Goal: Information Seeking & Learning: Learn about a topic

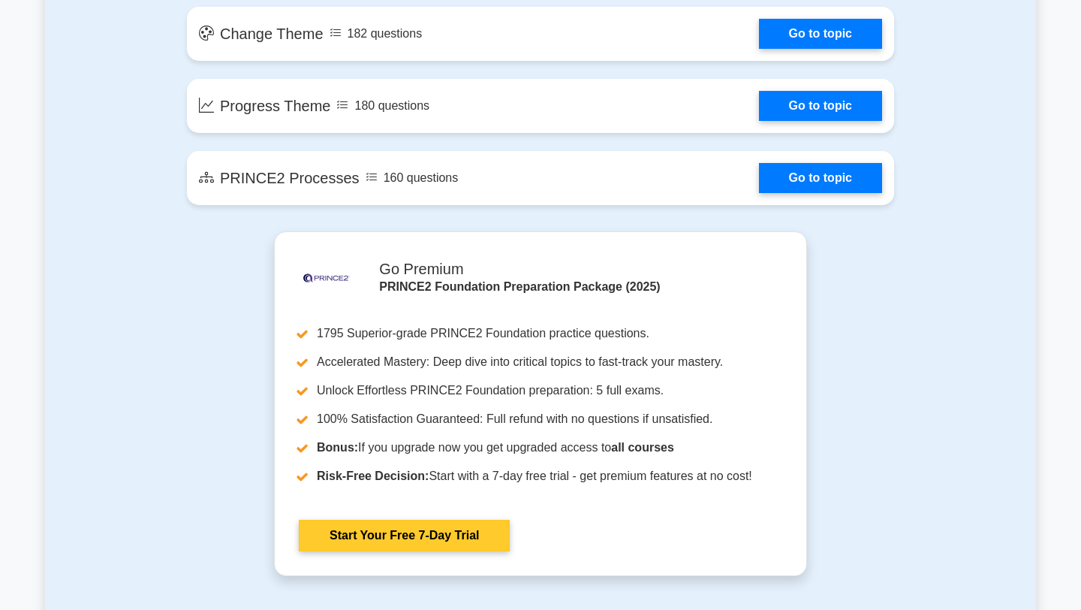
scroll to position [1356, 0]
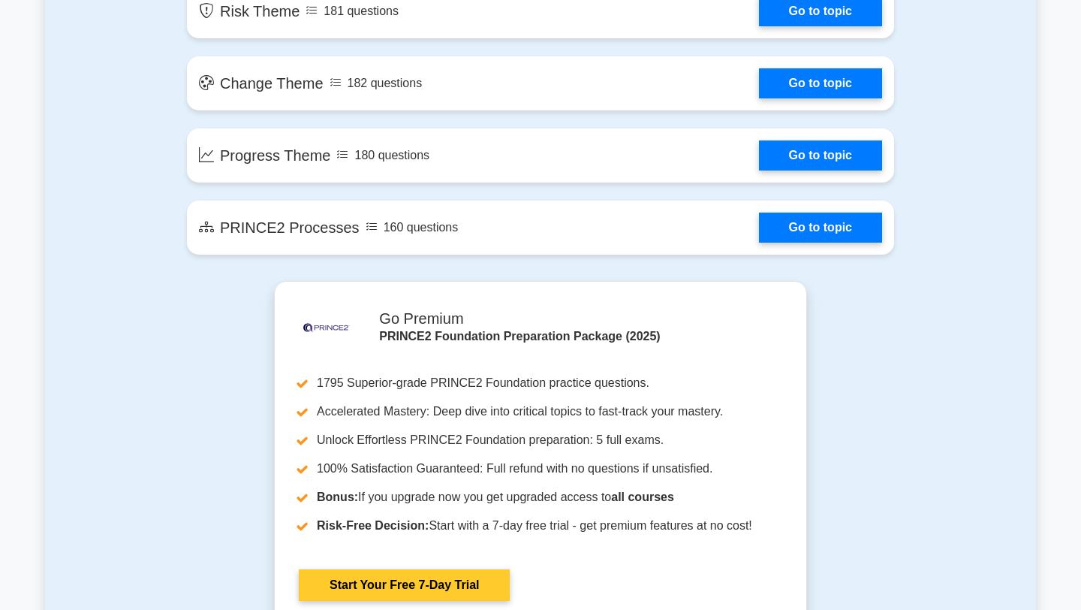
click at [459, 583] on link "Start Your Free 7-Day Trial" at bounding box center [404, 585] width 211 height 32
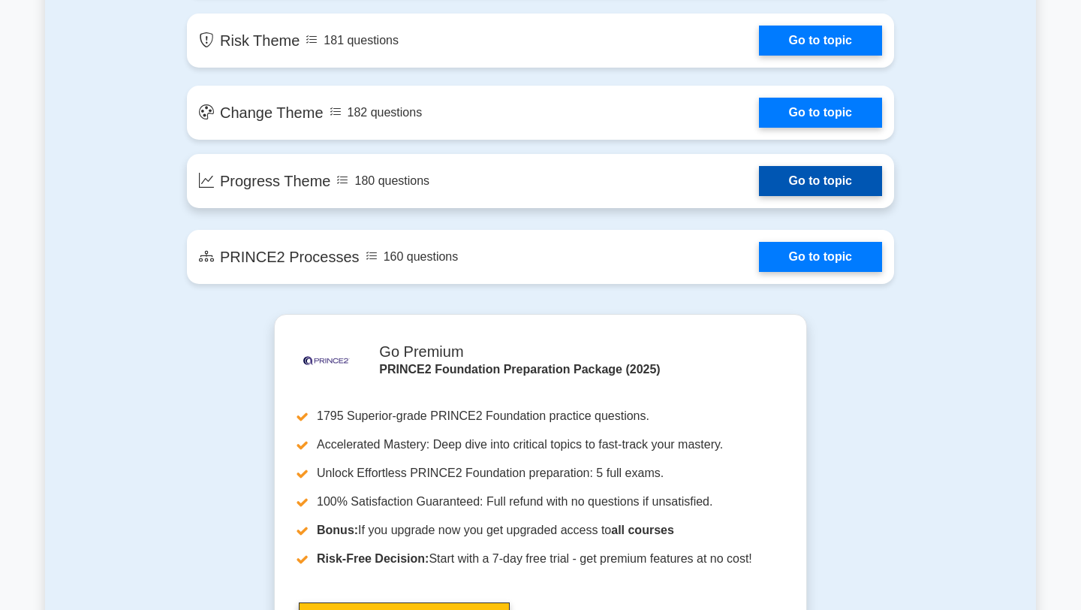
scroll to position [1305, 0]
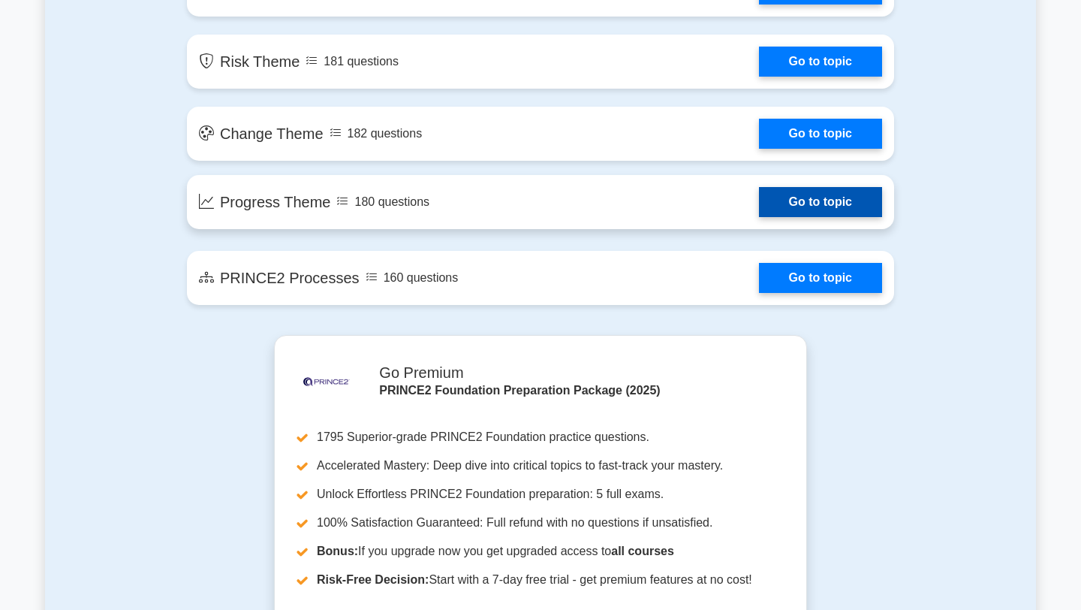
click at [807, 199] on link "Go to topic" at bounding box center [820, 202] width 123 height 30
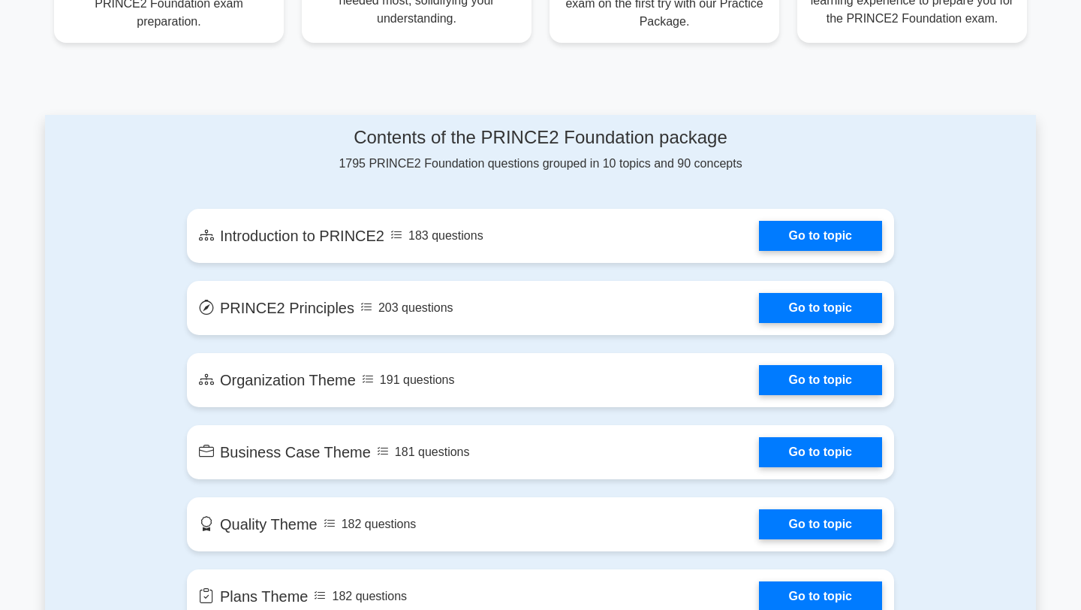
scroll to position [591, 0]
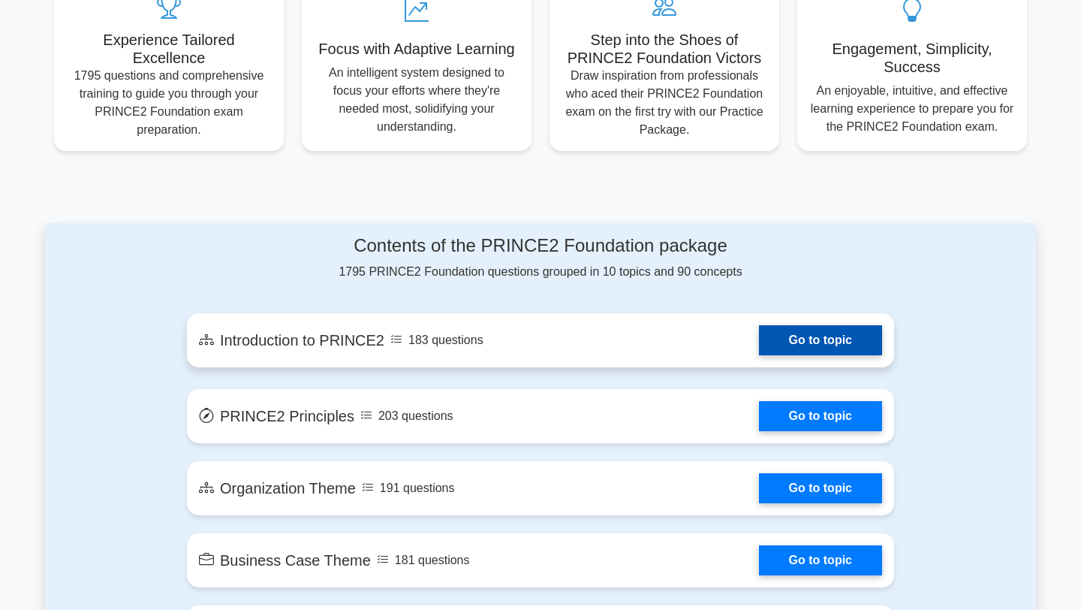
click at [810, 345] on link "Go to topic" at bounding box center [820, 340] width 123 height 30
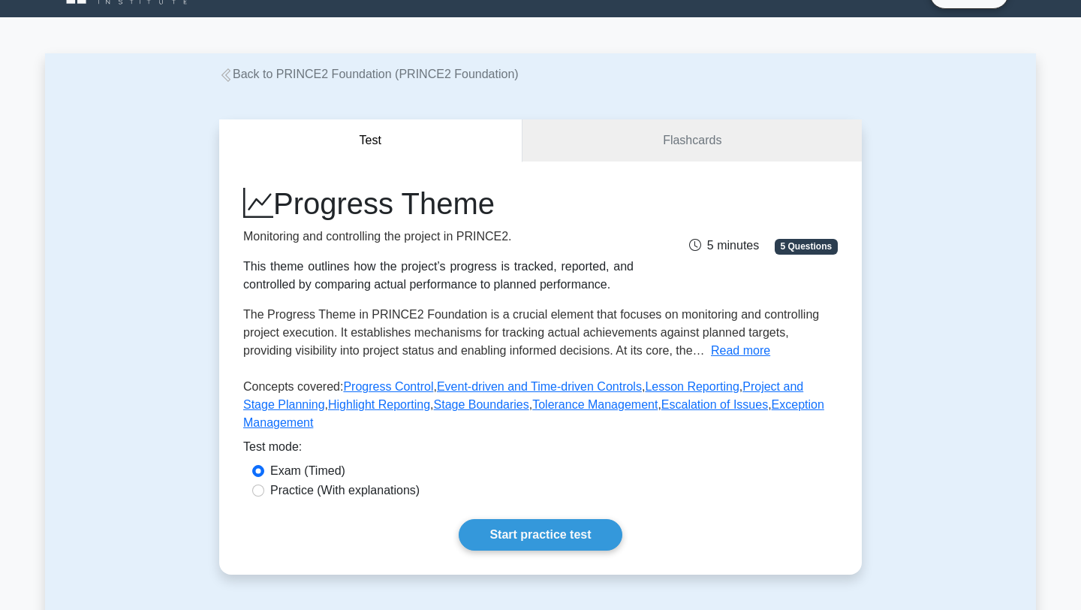
scroll to position [132, 0]
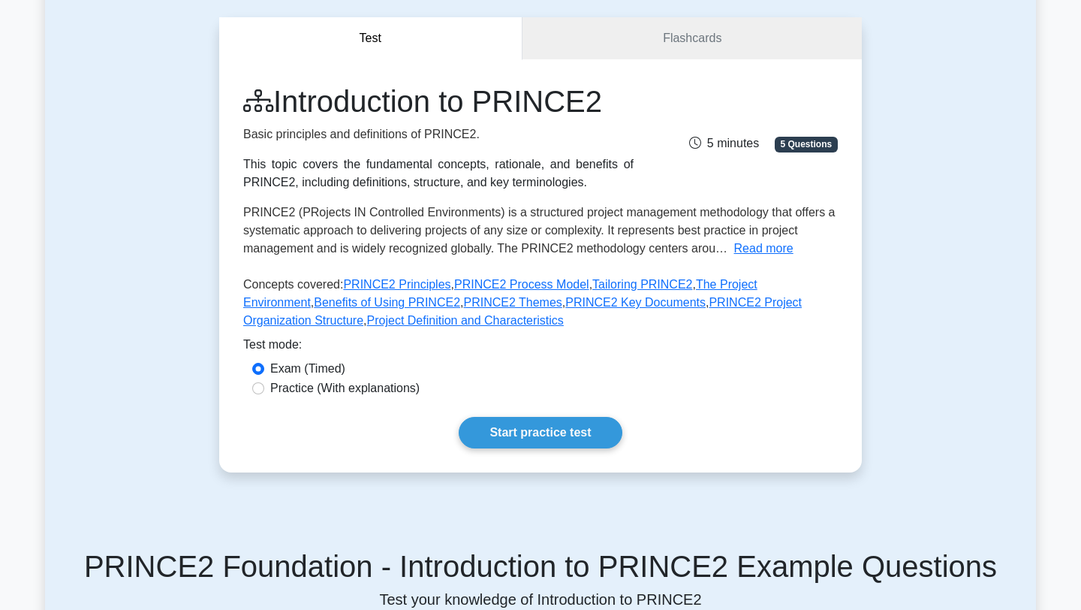
scroll to position [161, 0]
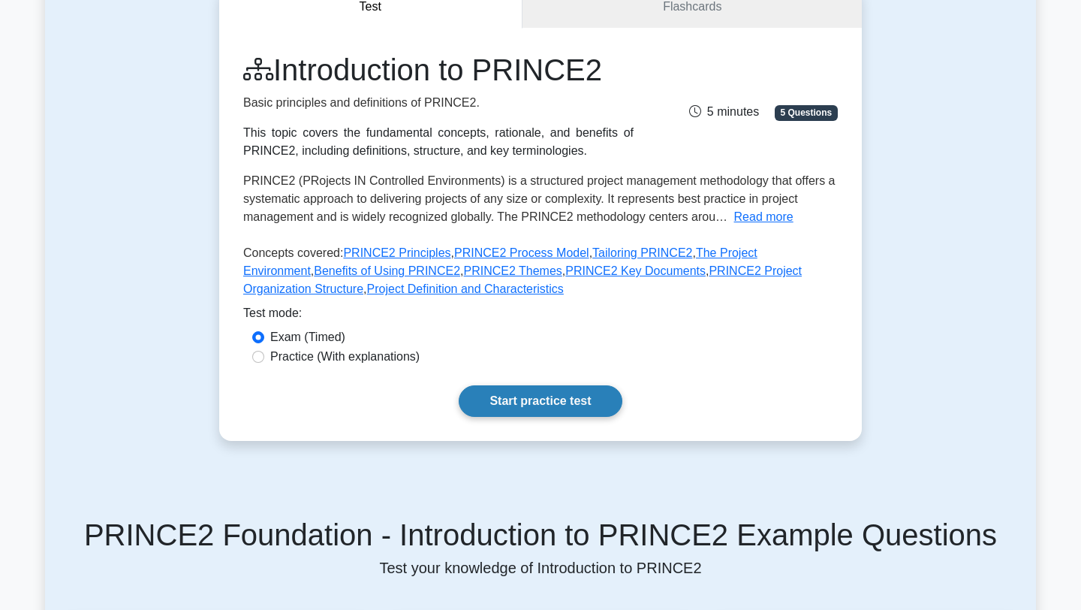
click at [559, 411] on link "Start practice test" at bounding box center [540, 401] width 163 height 32
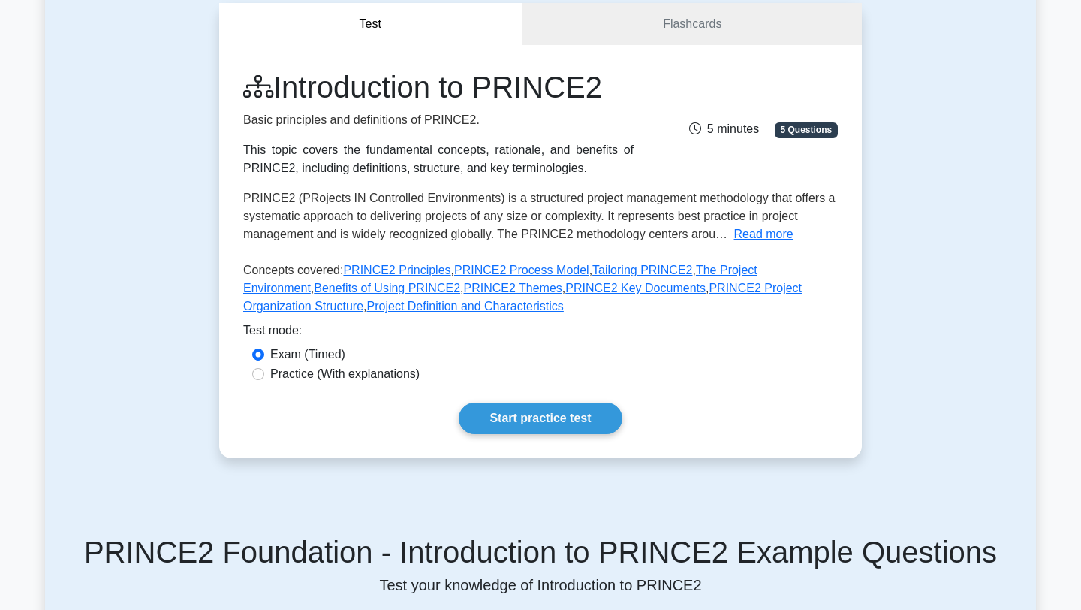
scroll to position [121, 0]
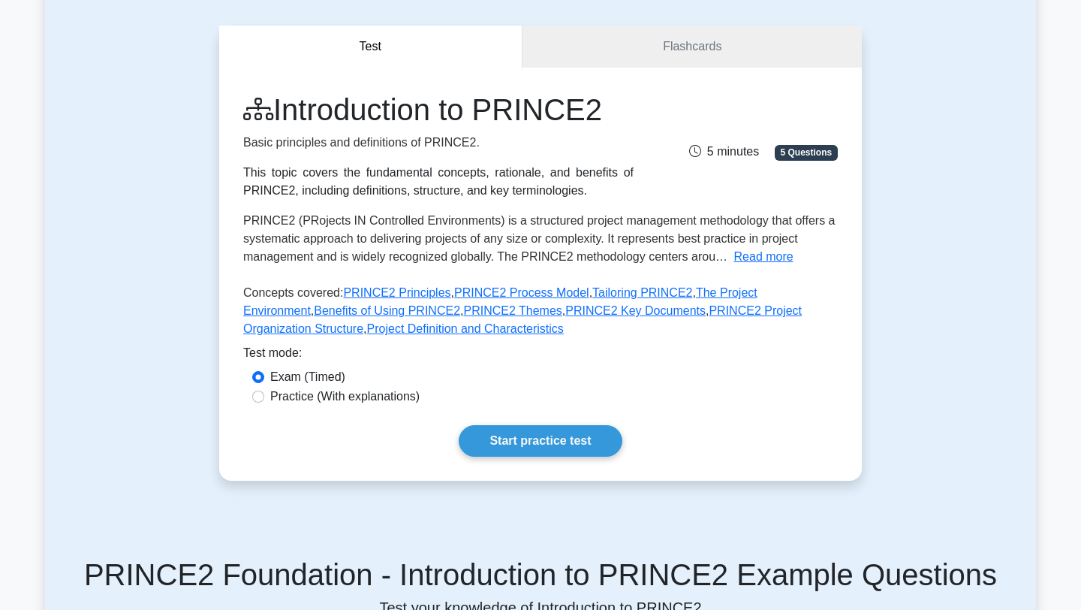
click at [389, 396] on label "Practice (With explanations)" at bounding box center [344, 396] width 149 height 18
click at [264, 396] on input "Practice (With explanations)" at bounding box center [258, 396] width 12 height 12
radio input "true"
click at [533, 443] on link "Start practice test" at bounding box center [540, 441] width 163 height 32
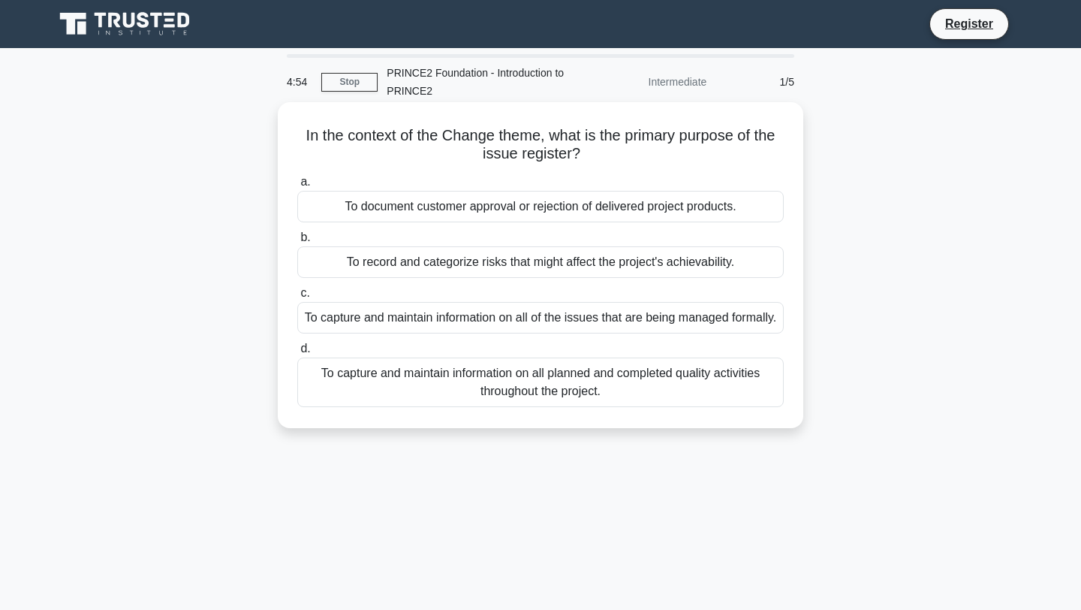
click at [583, 333] on div "To capture and maintain information on all of the issues that are being managed…" at bounding box center [540, 318] width 486 height 32
click at [297, 298] on input "c. To capture and maintain information on all of the issues that are being mana…" at bounding box center [297, 293] width 0 height 10
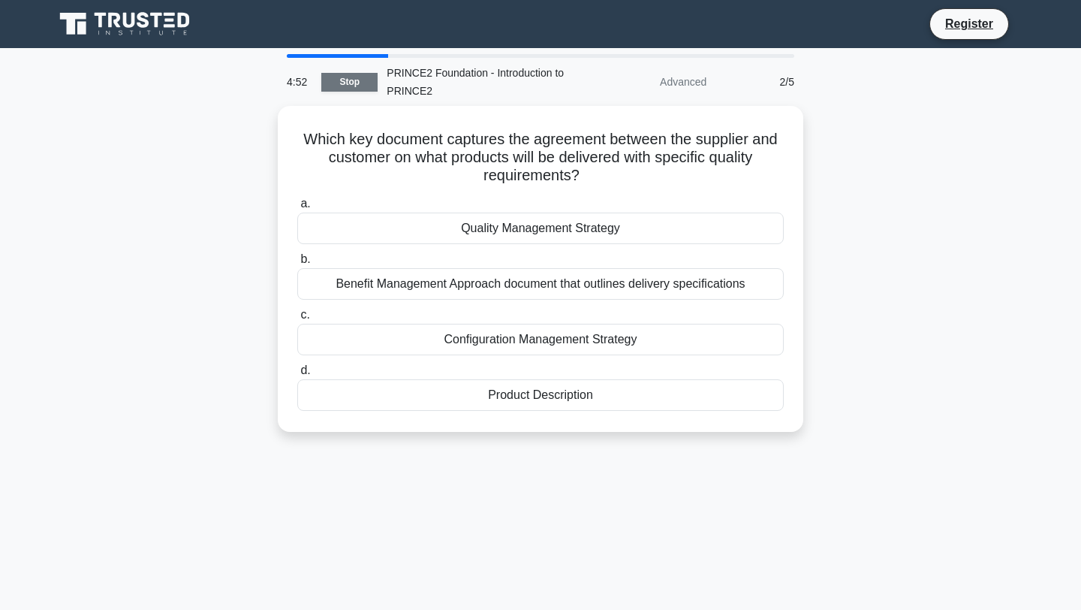
click at [356, 84] on link "Stop" at bounding box center [349, 82] width 56 height 19
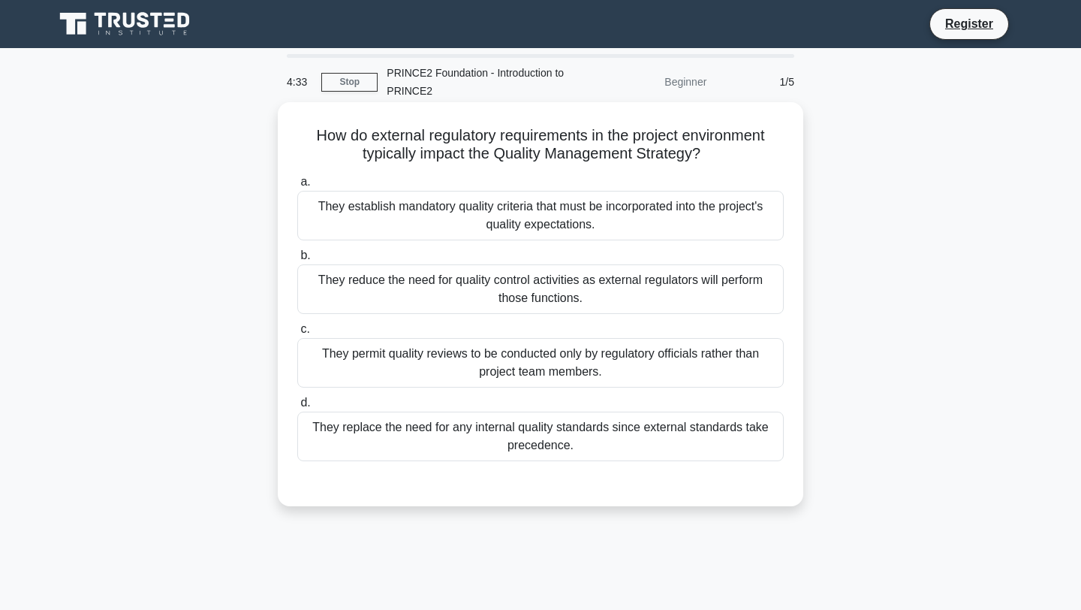
click at [431, 230] on div "They establish mandatory quality criteria that must be incorporated into the pr…" at bounding box center [540, 216] width 486 height 50
click at [297, 187] on input "a. They establish mandatory quality criteria that must be incorporated into the…" at bounding box center [297, 182] width 0 height 10
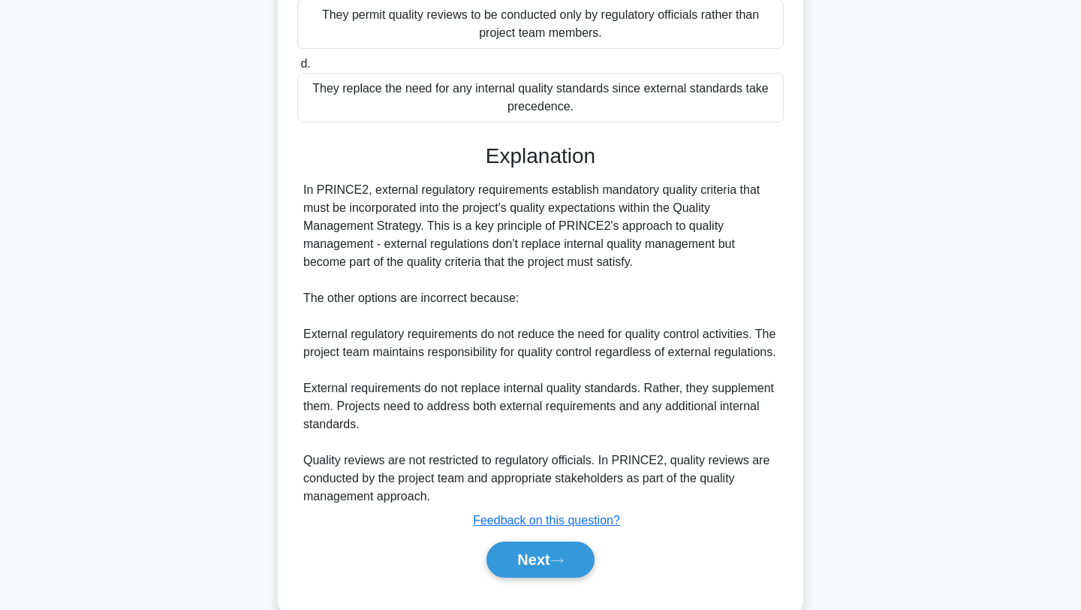
scroll to position [388, 0]
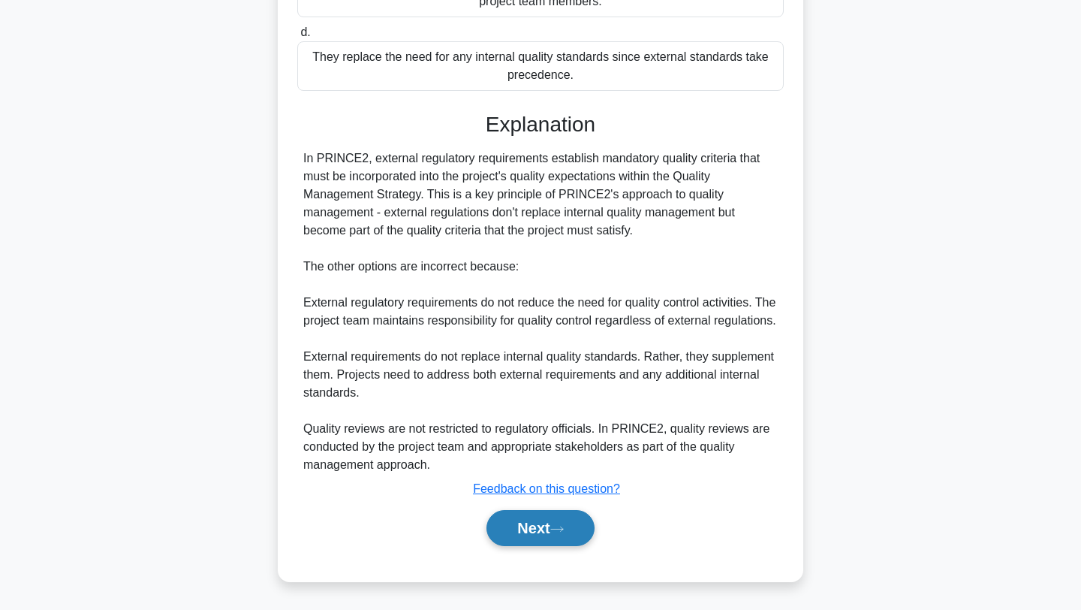
click at [528, 526] on button "Next" at bounding box center [539, 528] width 107 height 36
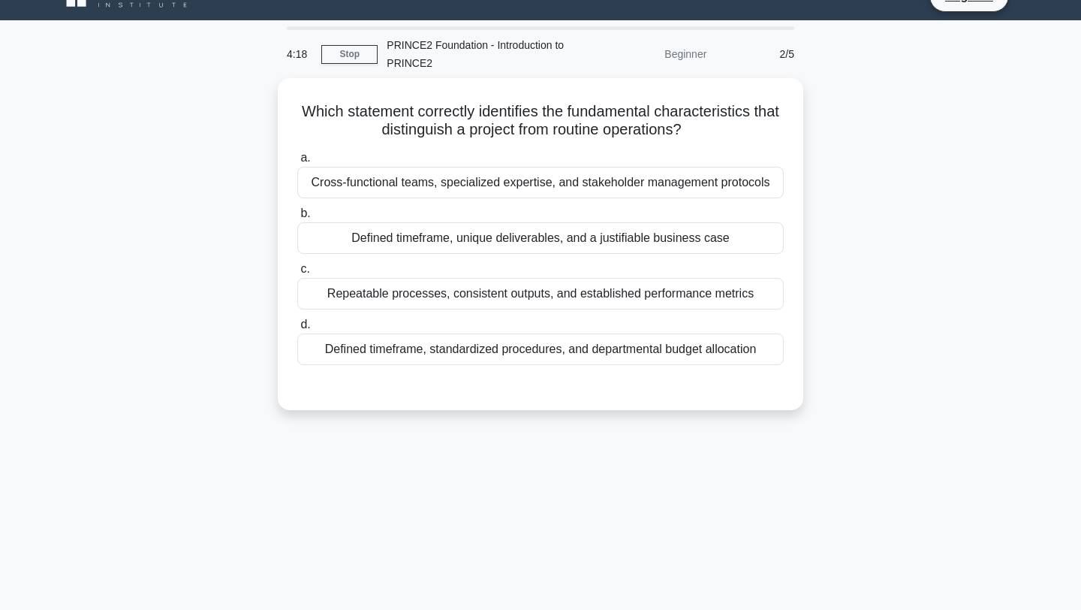
scroll to position [0, 0]
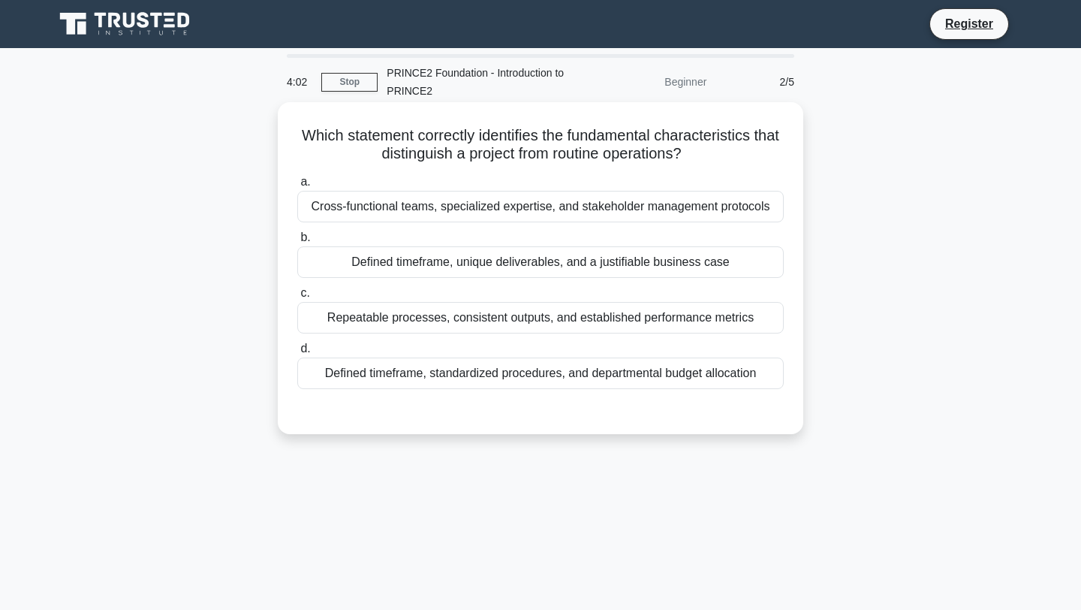
click at [505, 215] on div "Cross-functional teams, specialized expertise, and stakeholder management proto…" at bounding box center [540, 207] width 486 height 32
click at [297, 187] on input "a. Cross-functional teams, specialized expertise, and stakeholder management pr…" at bounding box center [297, 182] width 0 height 10
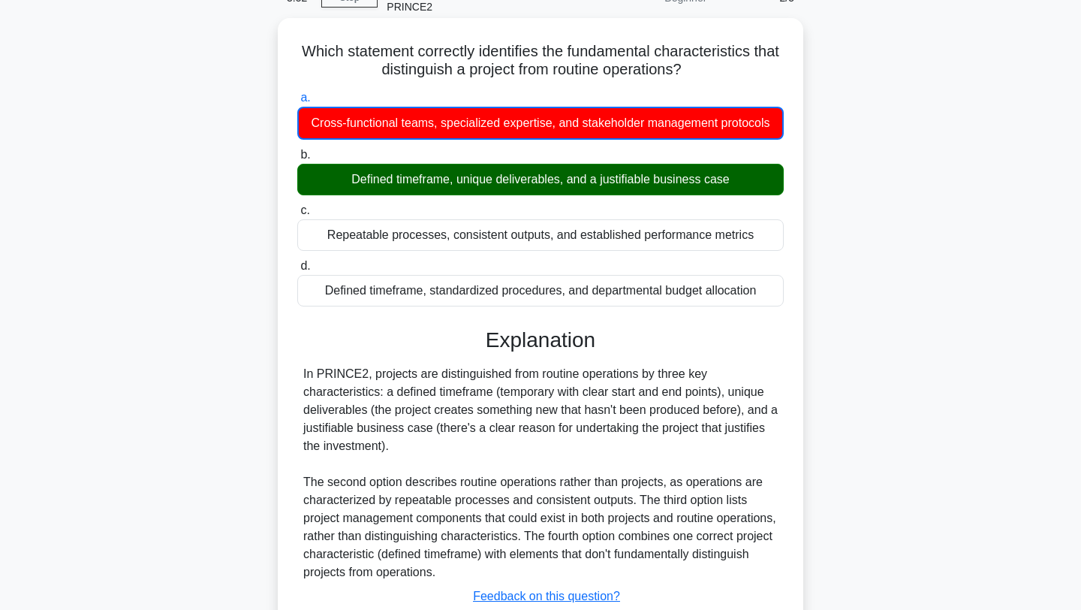
scroll to position [118, 0]
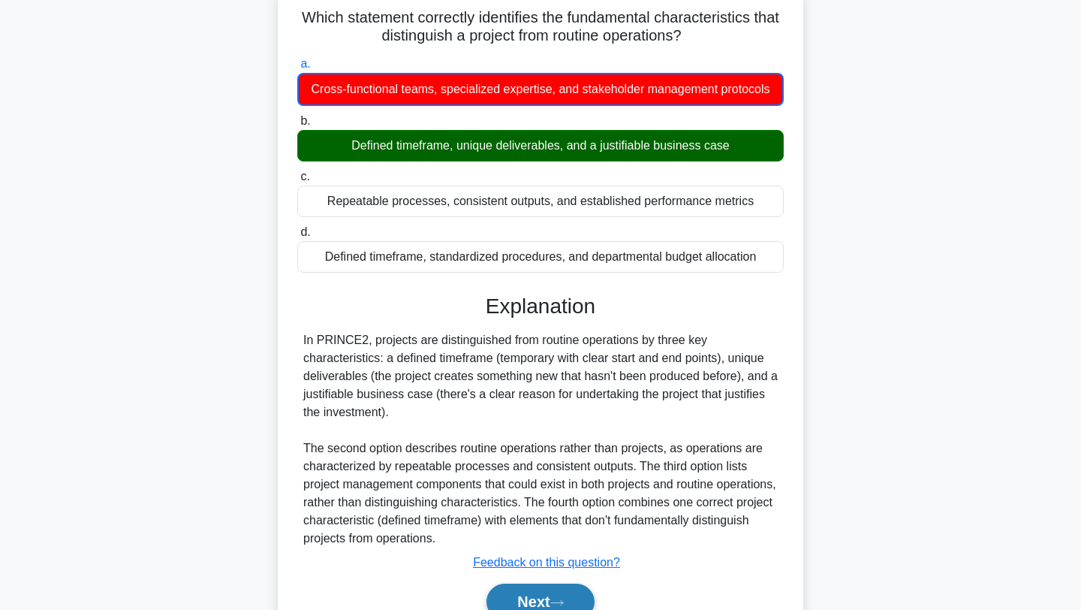
click at [543, 599] on button "Next" at bounding box center [539, 601] width 107 height 36
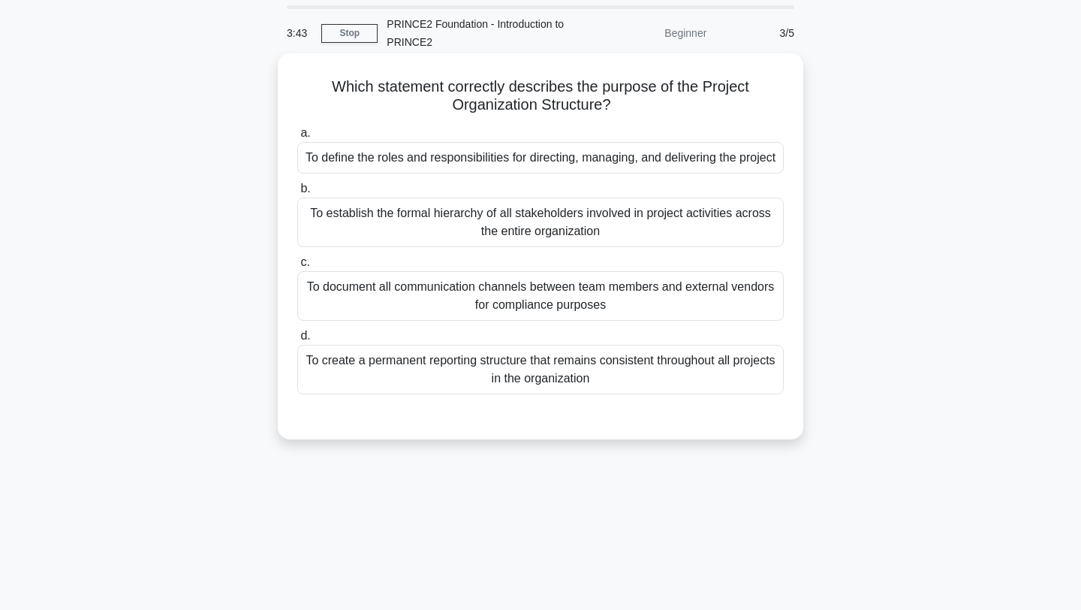
scroll to position [35, 0]
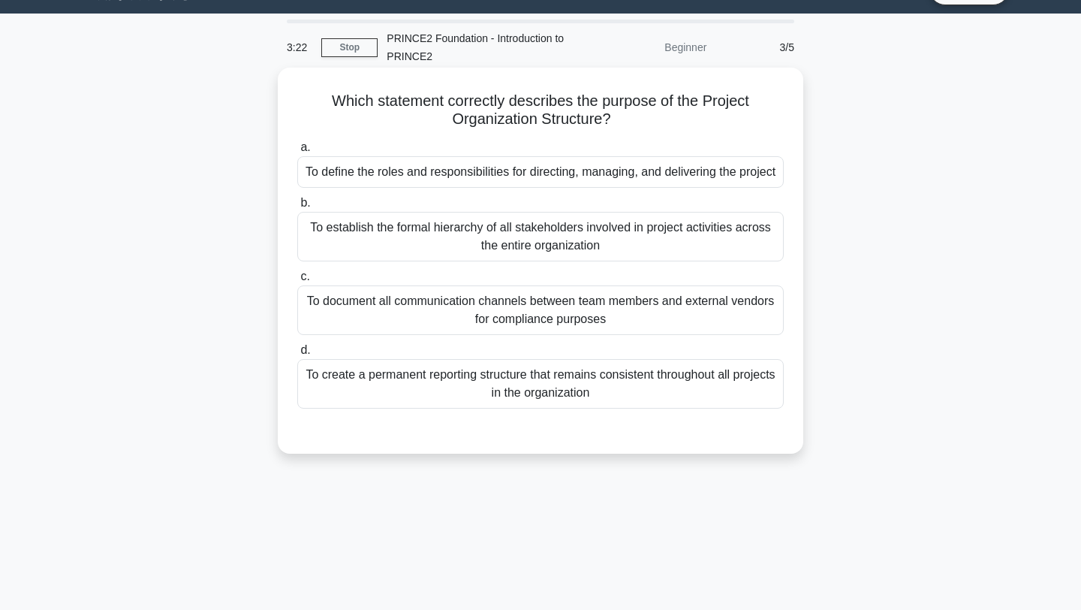
click at [565, 250] on div "To establish the formal hierarchy of all stakeholders involved in project activ…" at bounding box center [540, 237] width 486 height 50
click at [297, 208] on input "b. To establish the formal hierarchy of all stakeholders involved in project ac…" at bounding box center [297, 203] width 0 height 10
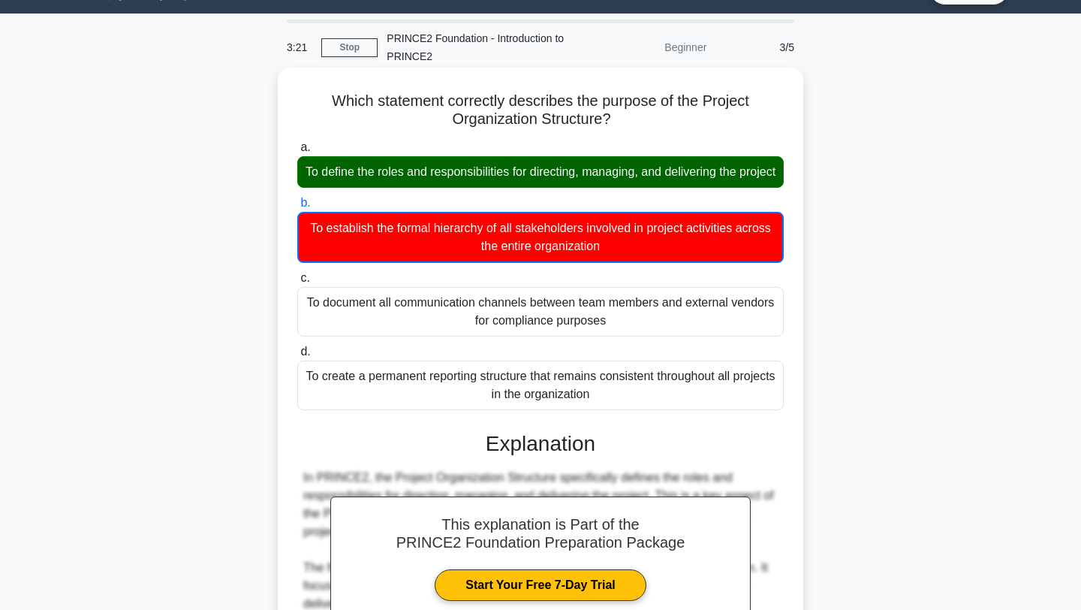
click at [562, 169] on div "To define the roles and responsibilities for directing, managing, and deliverin…" at bounding box center [540, 172] width 486 height 32
click at [297, 152] on input "a. To define the roles and responsibilities for directing, managing, and delive…" at bounding box center [297, 148] width 0 height 10
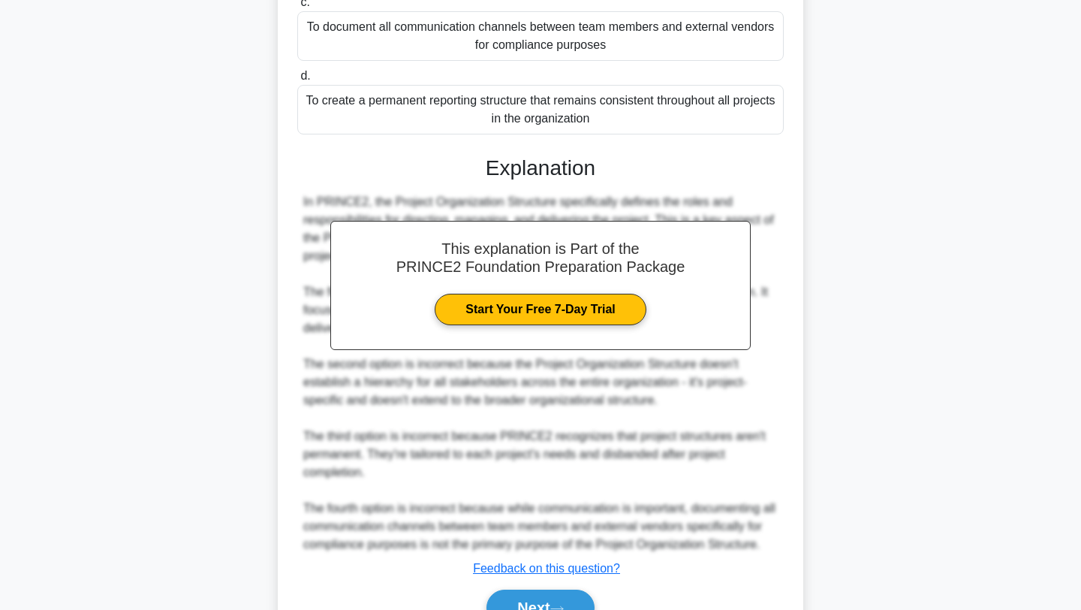
scroll to position [406, 0]
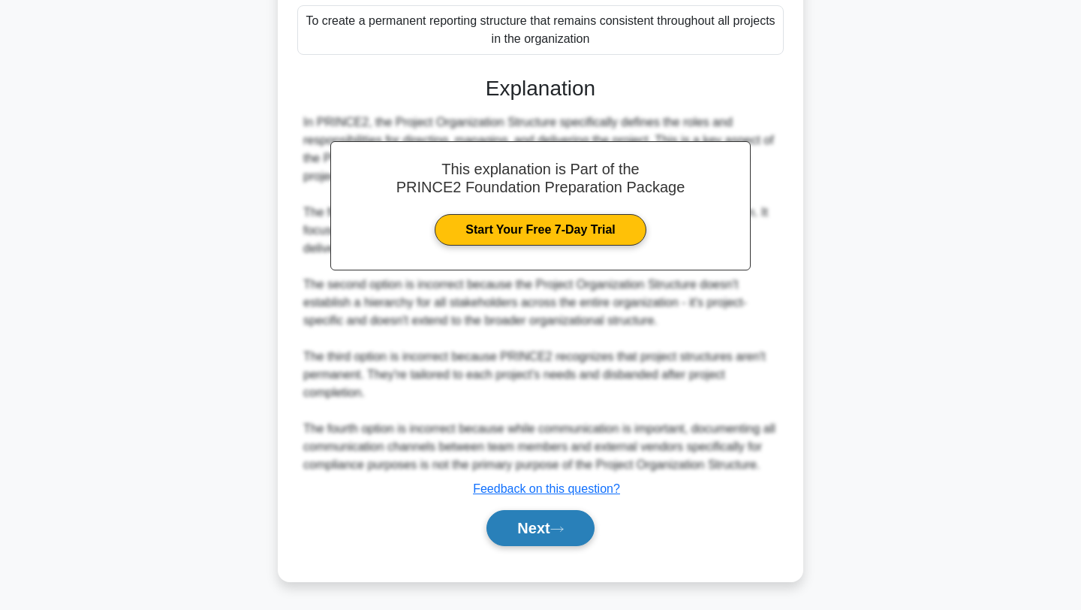
click at [544, 526] on button "Next" at bounding box center [539, 528] width 107 height 36
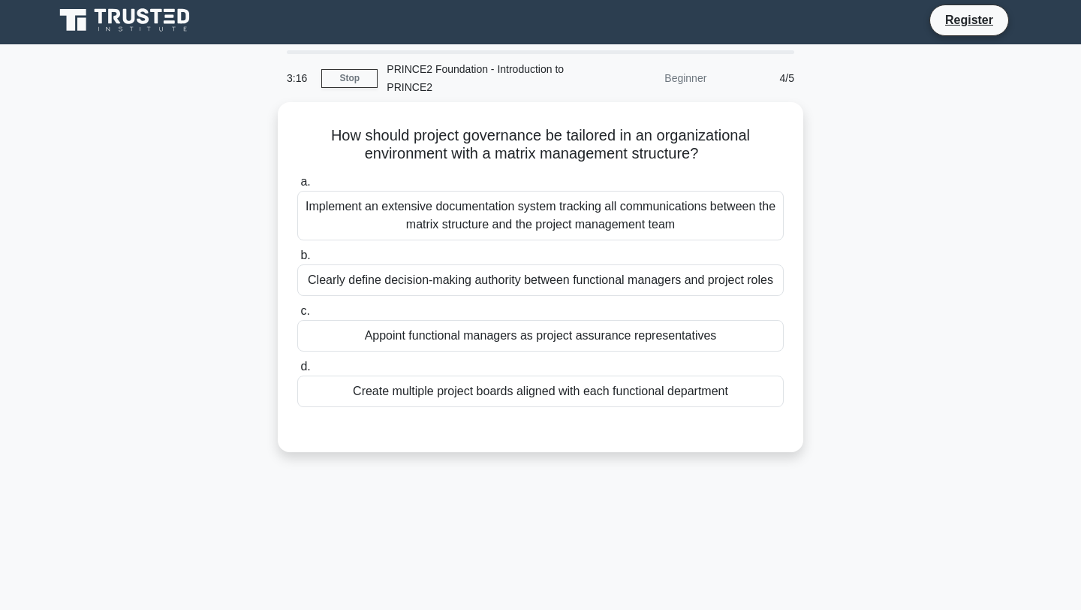
scroll to position [2, 0]
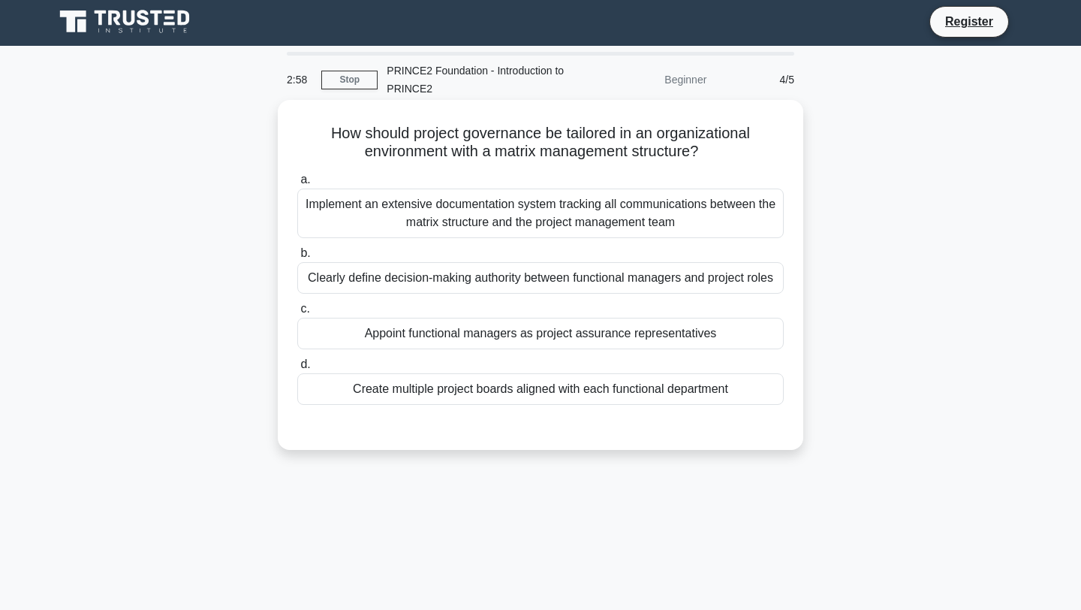
click at [546, 235] on div "Implement an extensive documentation system tracking all communications between…" at bounding box center [540, 213] width 486 height 50
click at [297, 185] on input "a. Implement an extensive documentation system tracking all communications betw…" at bounding box center [297, 180] width 0 height 10
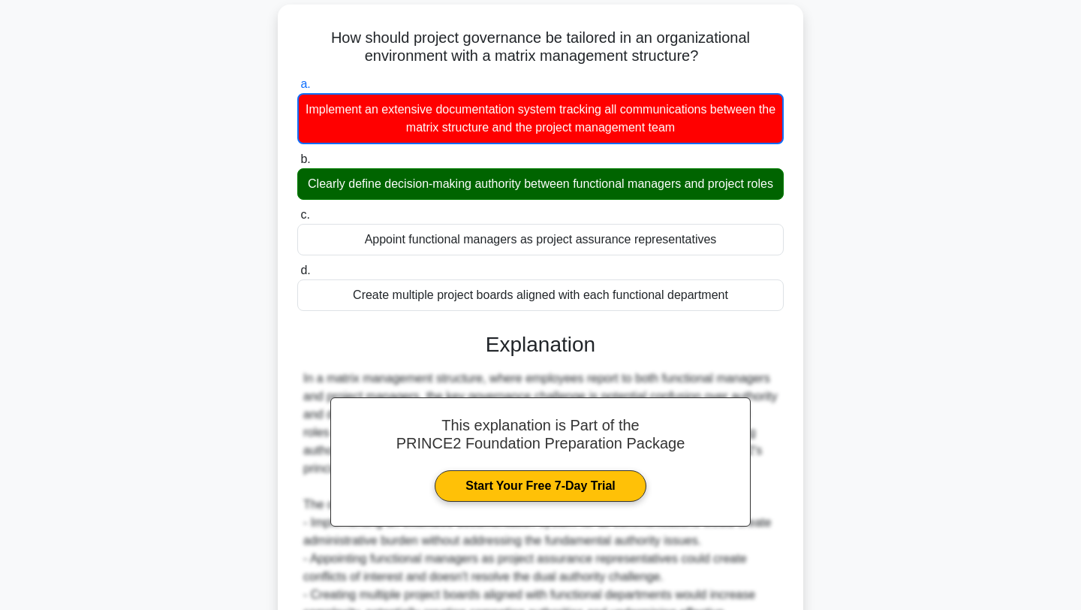
scroll to position [263, 0]
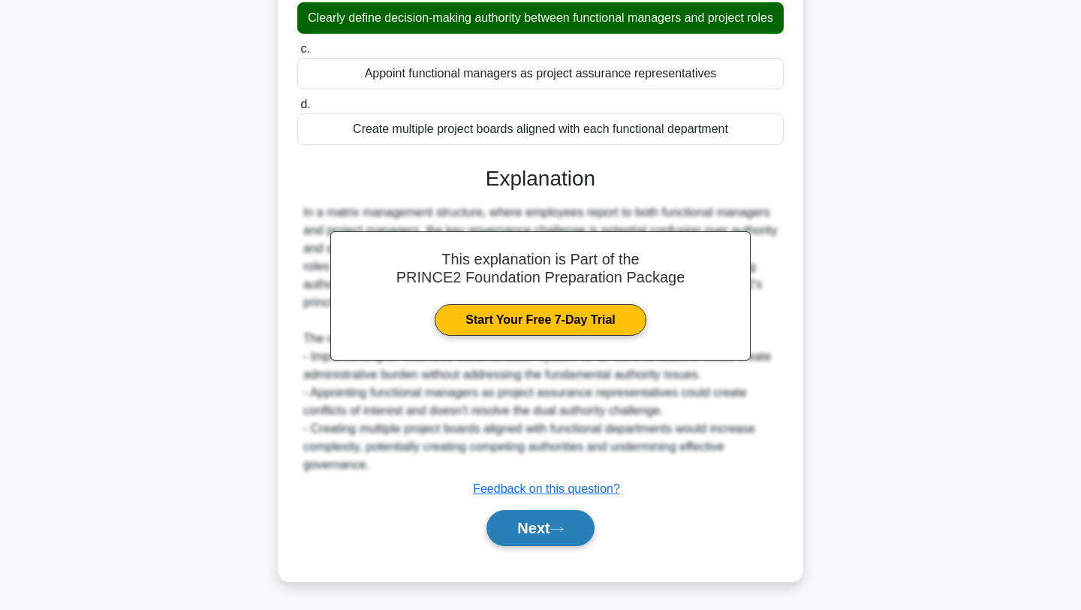
click at [549, 525] on button "Next" at bounding box center [539, 528] width 107 height 36
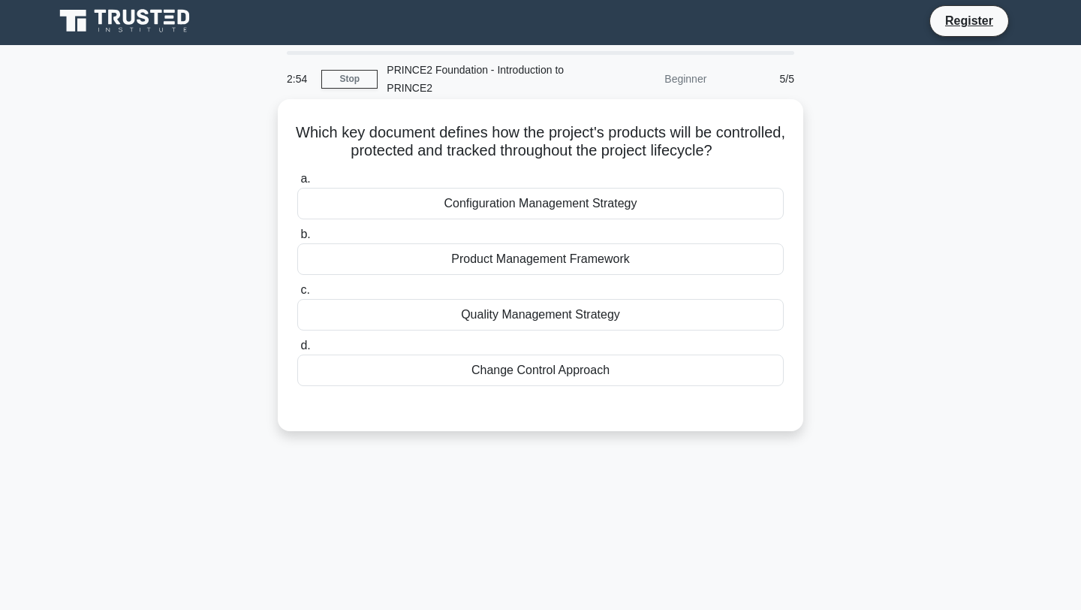
scroll to position [0, 0]
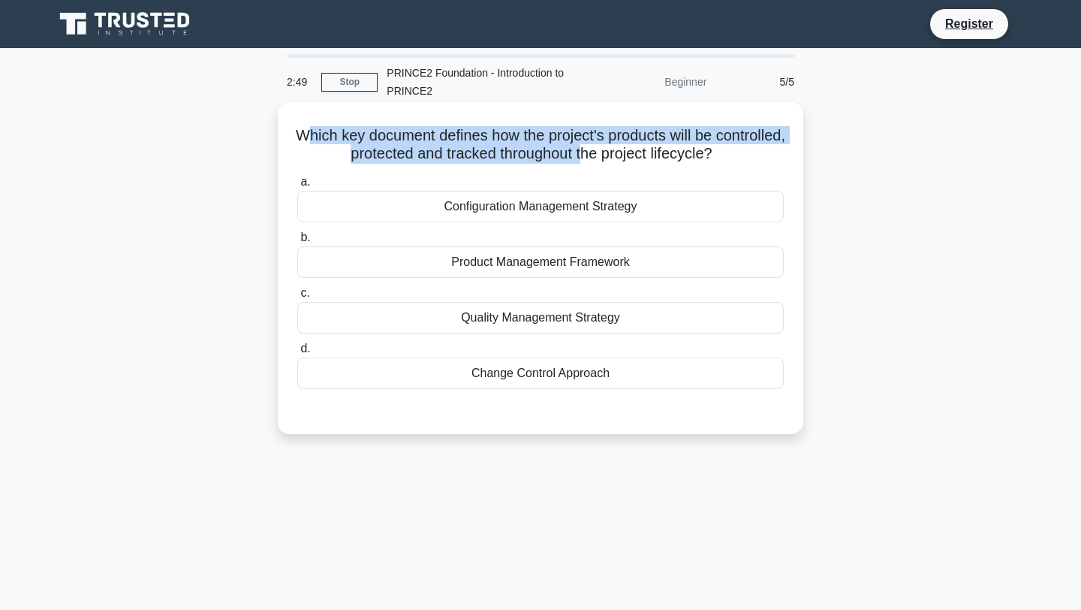
drag, startPoint x: 342, startPoint y: 130, endPoint x: 617, endPoint y: 155, distance: 275.9
click at [617, 155] on h5 "Which key document defines how the project's products will be controlled, prote…" at bounding box center [540, 145] width 489 height 38
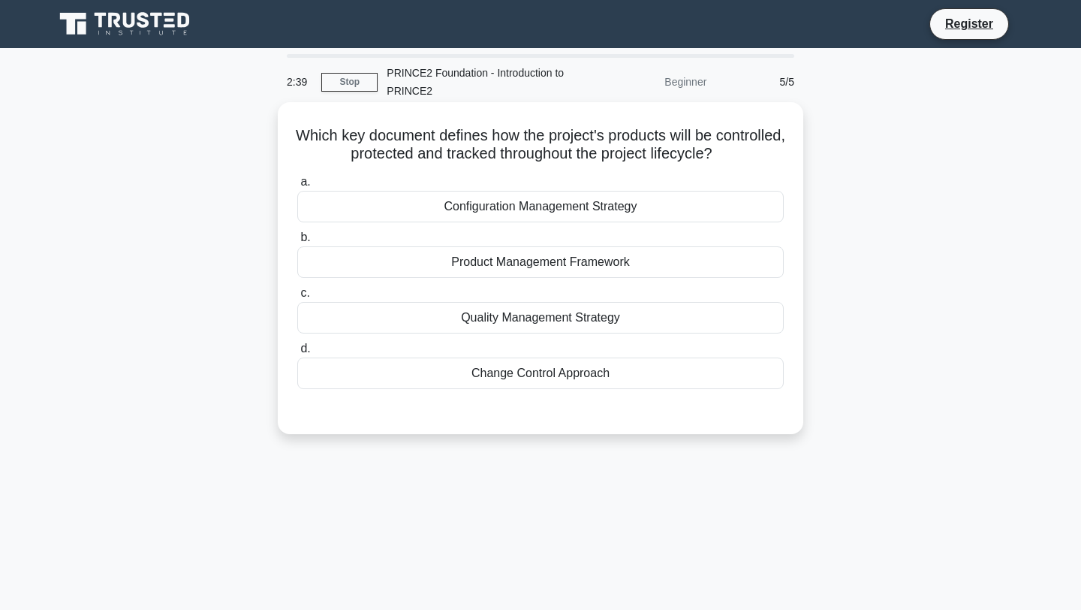
click at [619, 260] on div "Product Management Framework" at bounding box center [540, 262] width 486 height 32
click at [297, 242] on input "b. Product Management Framework" at bounding box center [297, 238] width 0 height 10
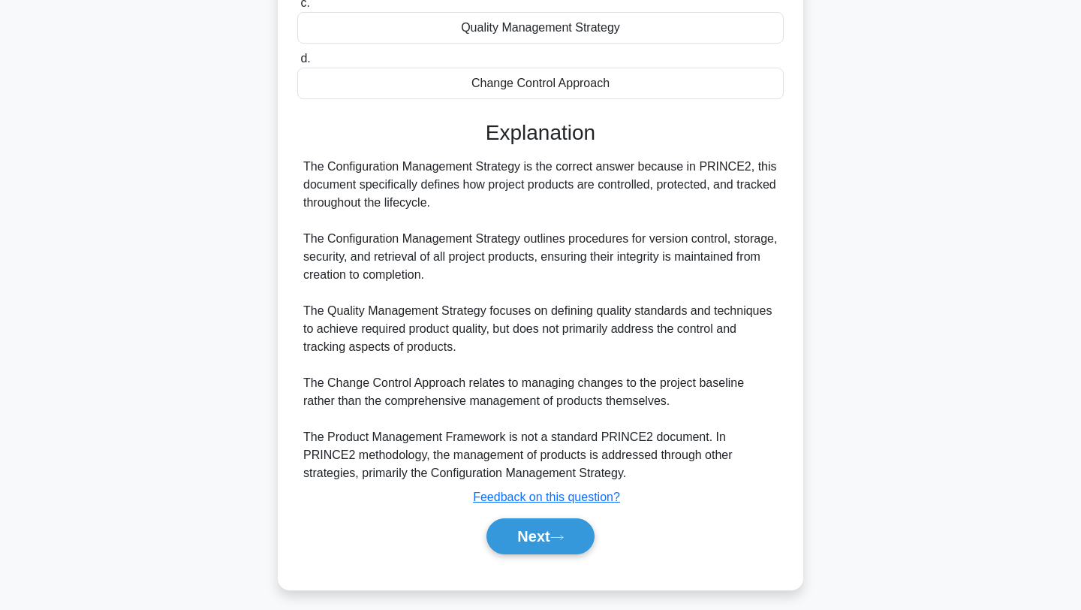
scroll to position [300, 0]
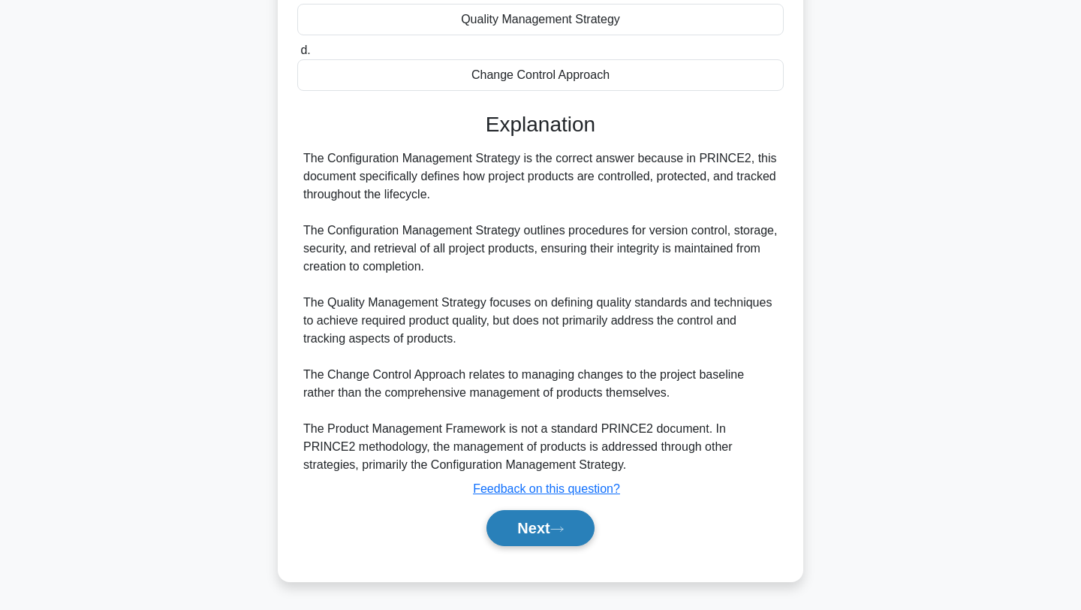
click at [528, 530] on button "Next" at bounding box center [539, 528] width 107 height 36
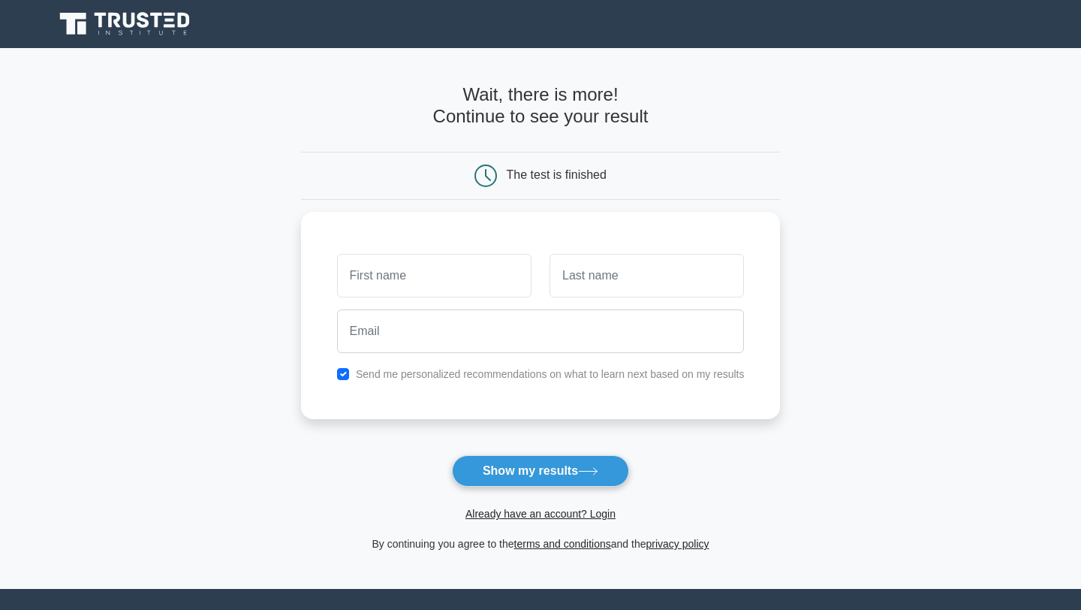
click at [153, 42] on nav "Register" at bounding box center [540, 24] width 1081 height 48
click at [149, 30] on icon at bounding box center [126, 24] width 144 height 29
